Goal: Task Accomplishment & Management: Manage account settings

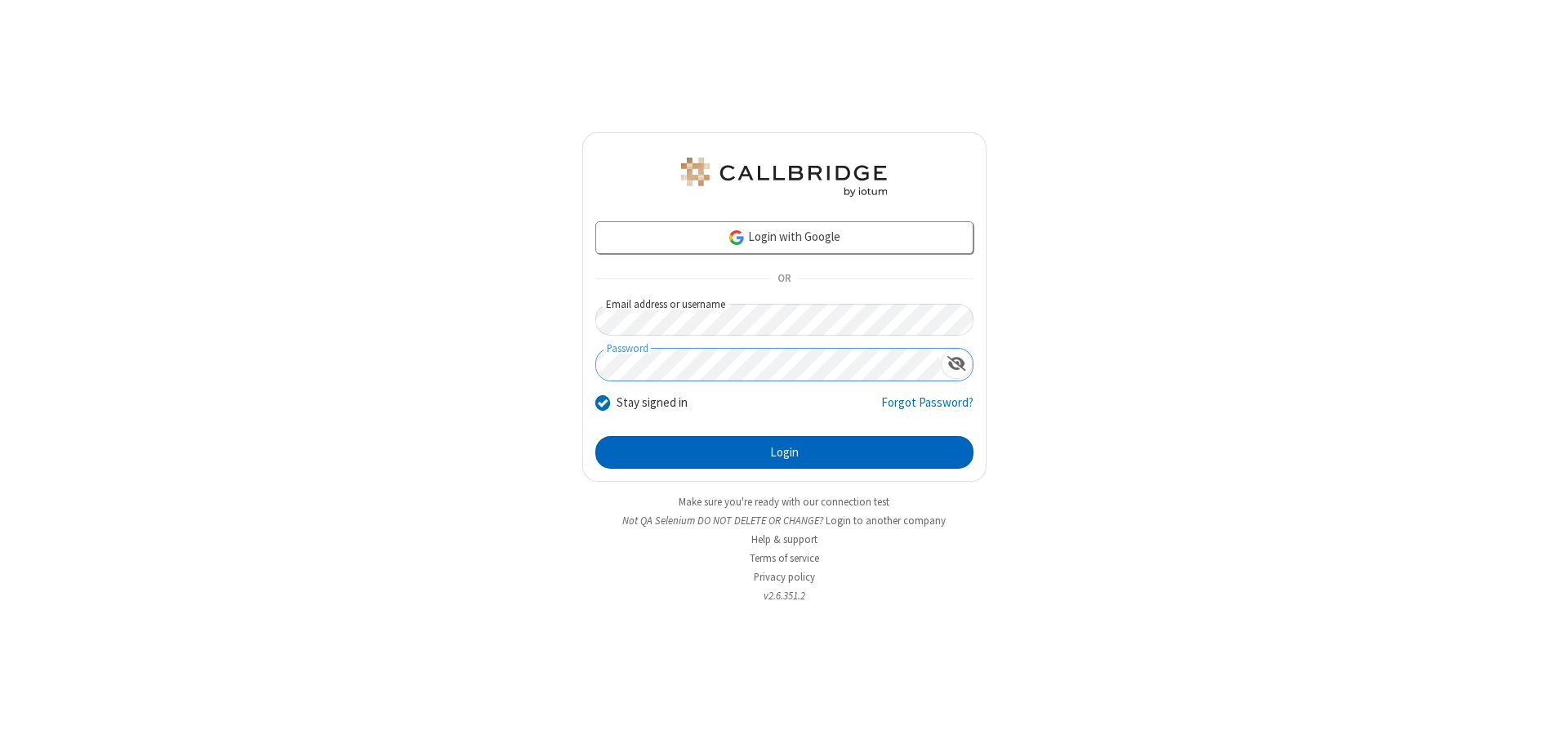
click at [784, 452] on button "Login" at bounding box center [784, 452] width 378 height 33
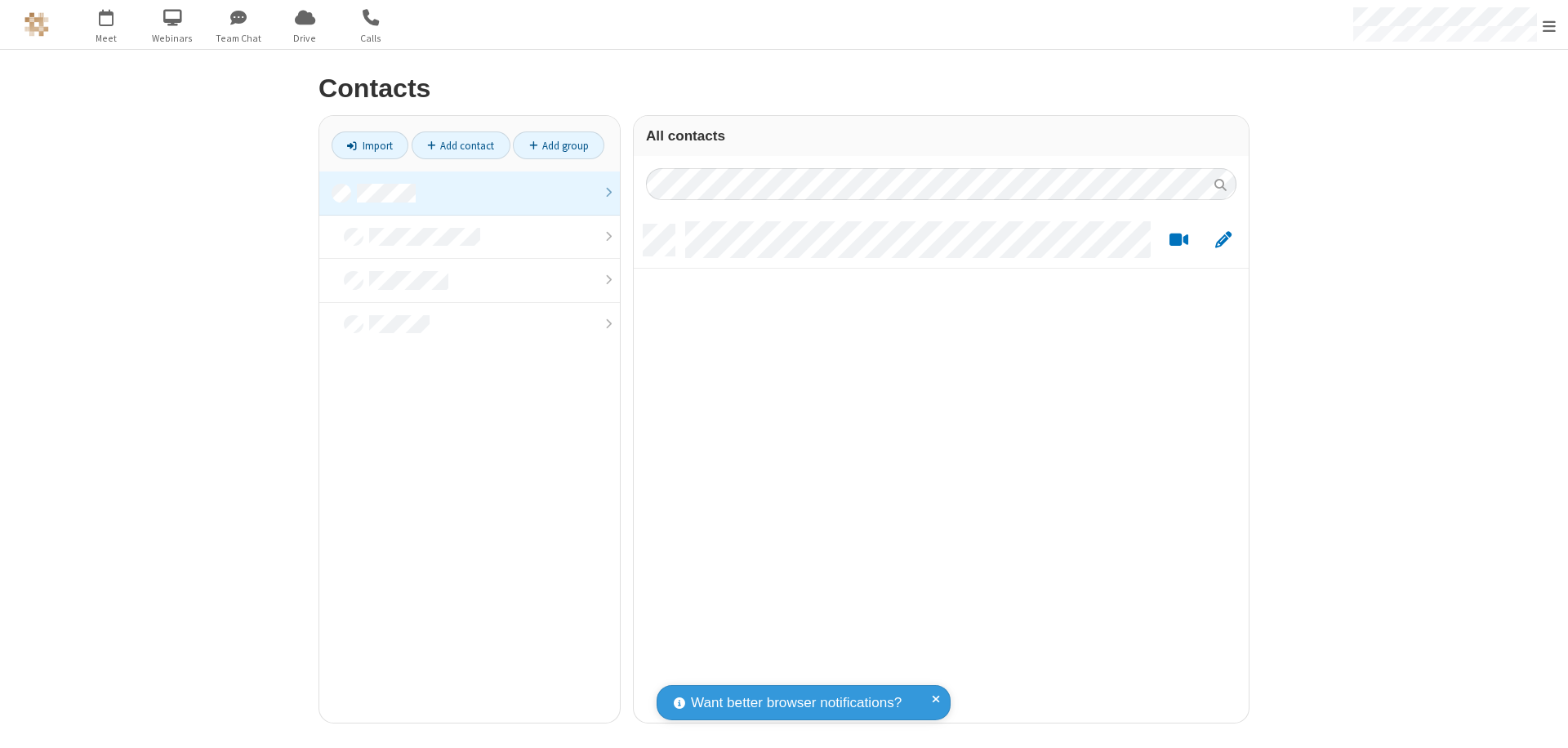
scroll to position [497, 603]
click at [469, 192] on link at bounding box center [469, 193] width 301 height 44
click at [460, 145] on link "Add contact" at bounding box center [461, 145] width 98 height 27
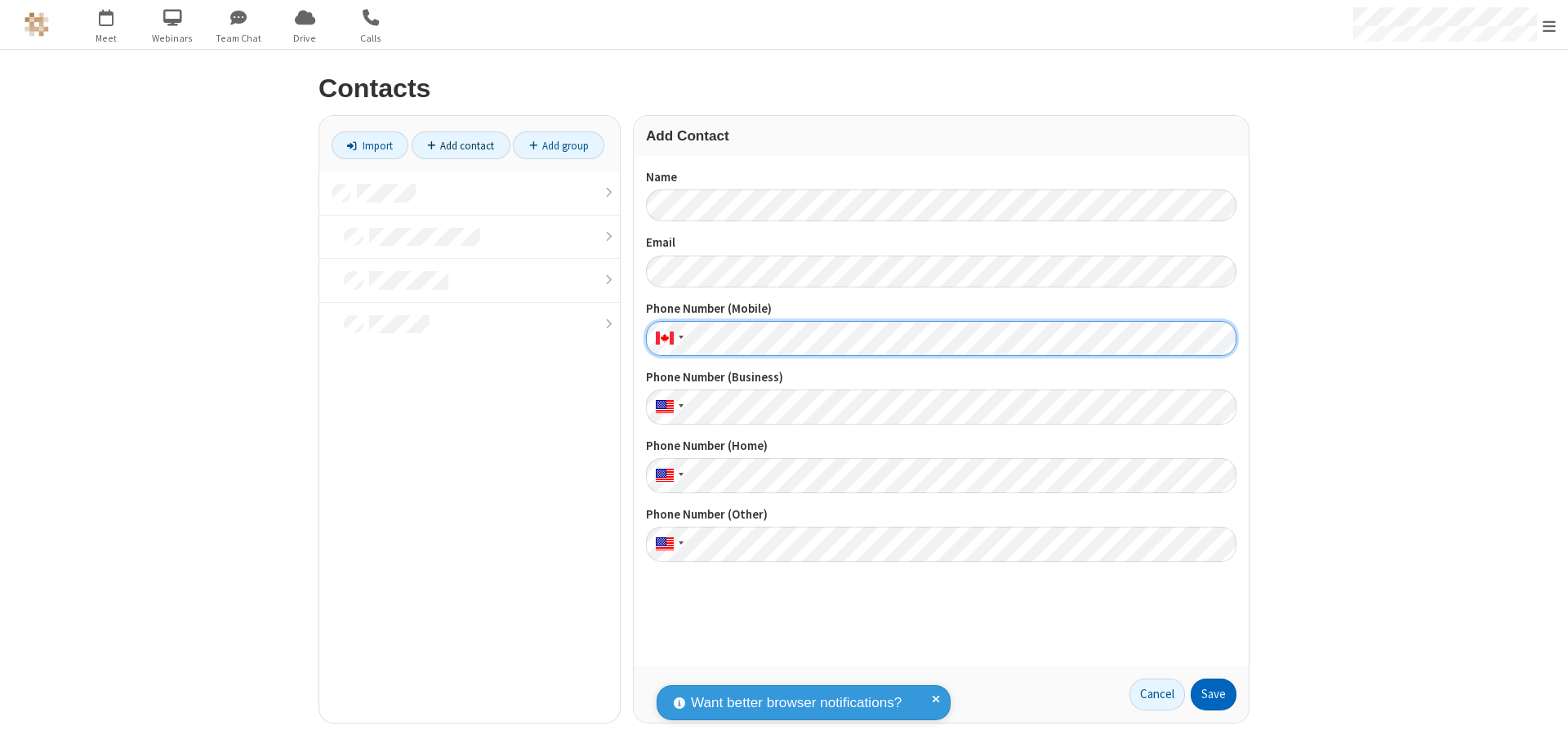
click at [1213, 693] on button "Save" at bounding box center [1213, 694] width 46 height 33
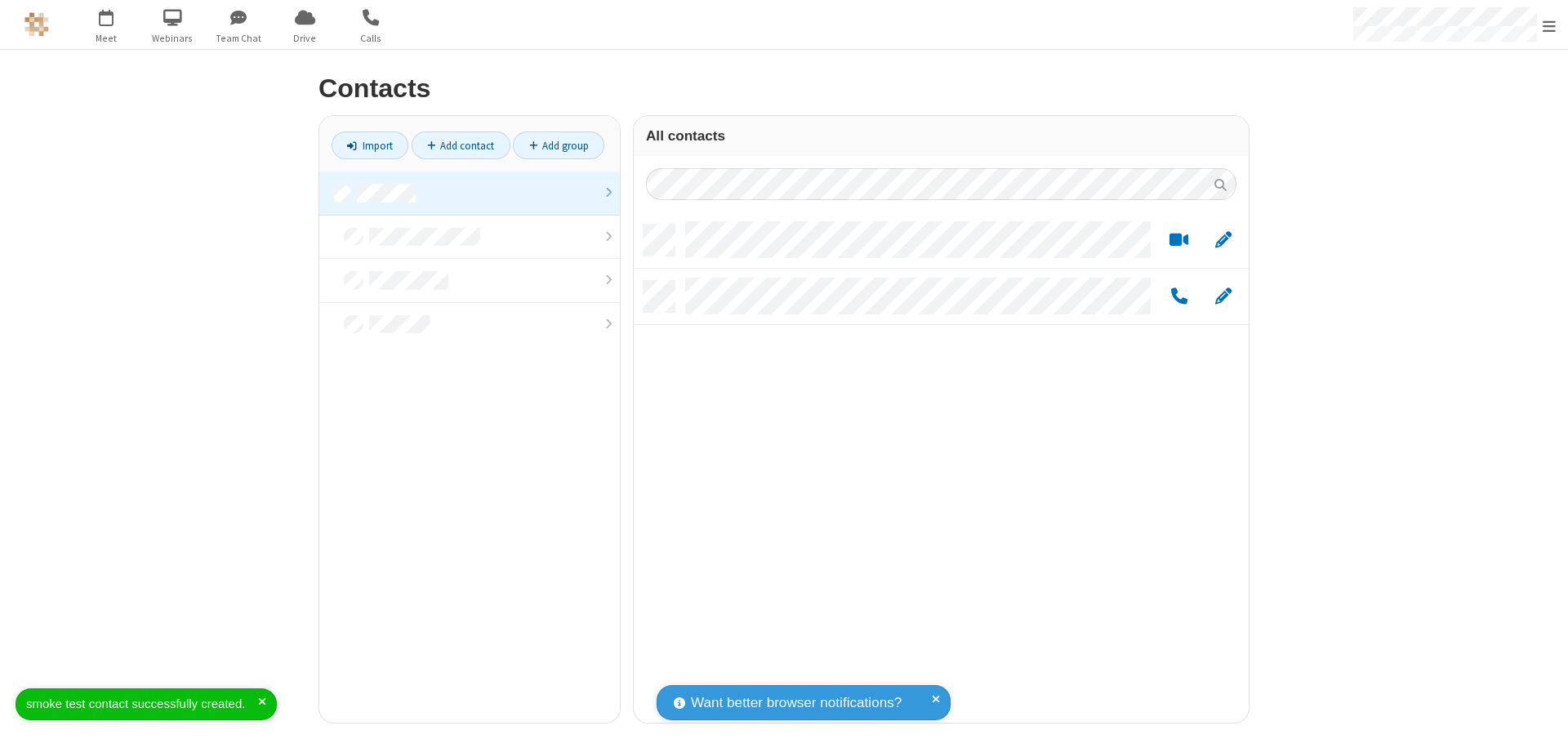
scroll to position [497, 603]
